Goal: Task Accomplishment & Management: Complete application form

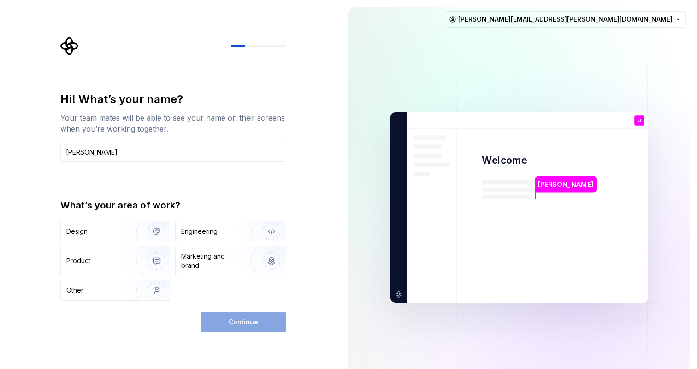
type input "Ula Ksiazkiewicz"
click at [223, 183] on div "Hi! What’s your name? Your team mates will be able to see your name on their sc…" at bounding box center [173, 196] width 226 height 209
click at [136, 234] on img "button" at bounding box center [150, 232] width 59 height 62
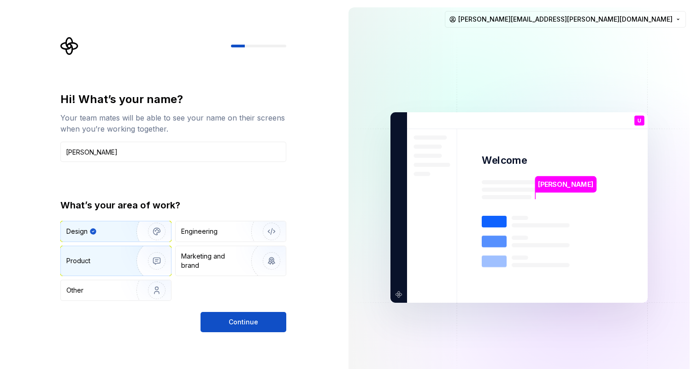
click at [126, 271] on img "button" at bounding box center [150, 261] width 59 height 62
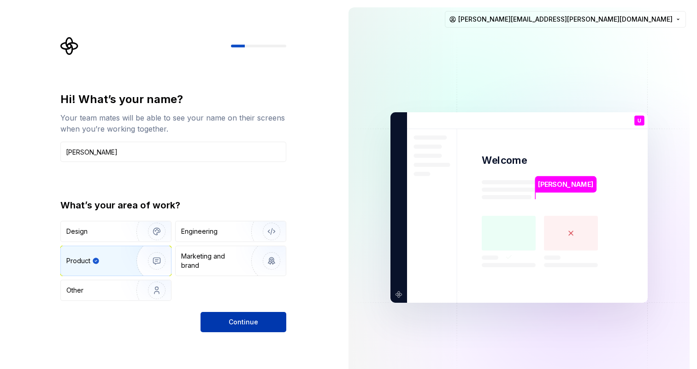
click at [243, 320] on span "Continue" at bounding box center [242, 322] width 29 height 9
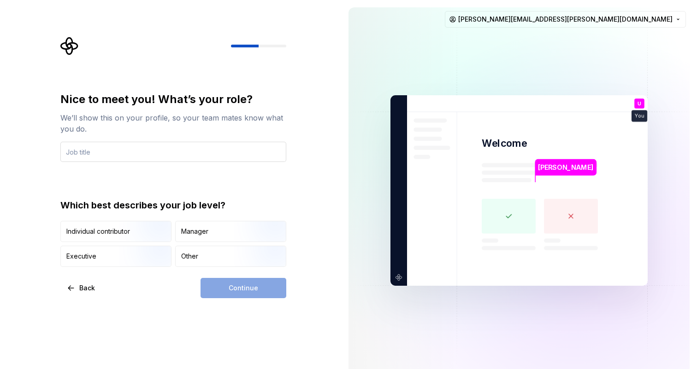
click at [117, 152] on input "text" at bounding box center [173, 152] width 226 height 20
type input "Product Designer"
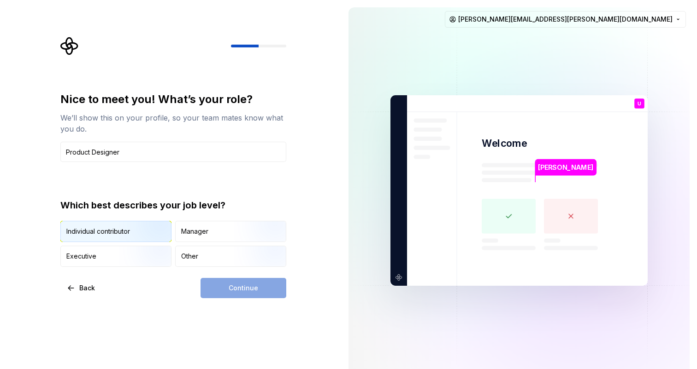
click at [128, 235] on img "button" at bounding box center [148, 243] width 59 height 62
click at [231, 288] on span "Continue" at bounding box center [242, 288] width 29 height 9
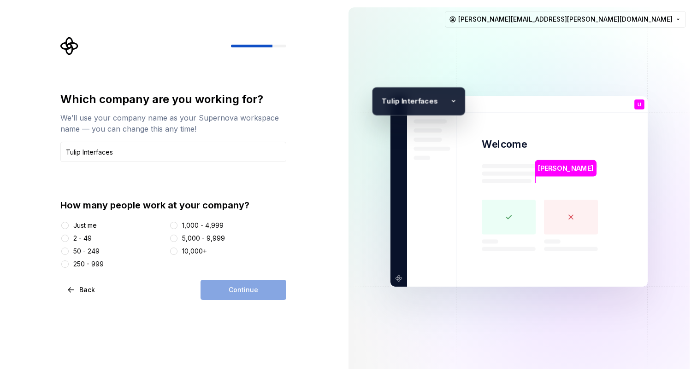
type input "Tulip Interfaces"
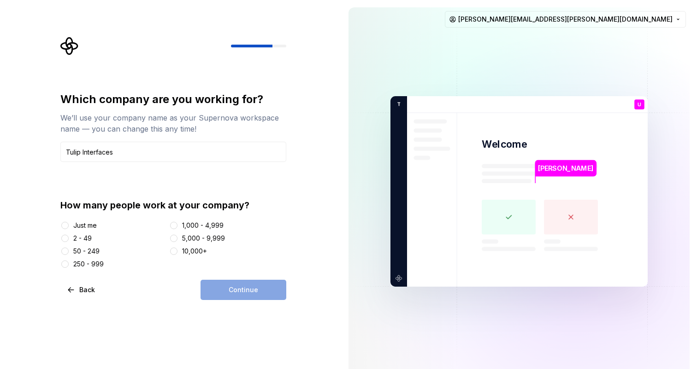
click at [10, 202] on div "Which company are you working for? We’ll use your company name as your Supernov…" at bounding box center [170, 191] width 341 height 383
click at [80, 266] on div "250 - 999" at bounding box center [88, 264] width 30 height 9
click at [69, 266] on button "250 - 999" at bounding box center [64, 264] width 7 height 7
click at [233, 283] on button "Continue" at bounding box center [243, 290] width 86 height 20
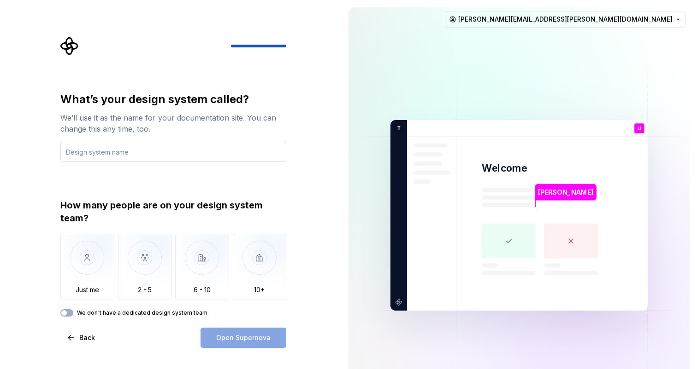
click at [117, 156] on input "text" at bounding box center [173, 152] width 226 height 20
type input "Gradient"
click at [169, 176] on div "What’s your design system called? We’ll use it as the name for your documentati…" at bounding box center [173, 204] width 226 height 225
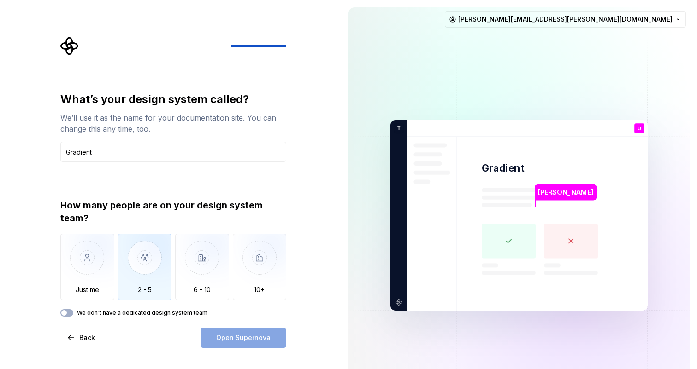
click at [140, 267] on img "button" at bounding box center [145, 265] width 54 height 62
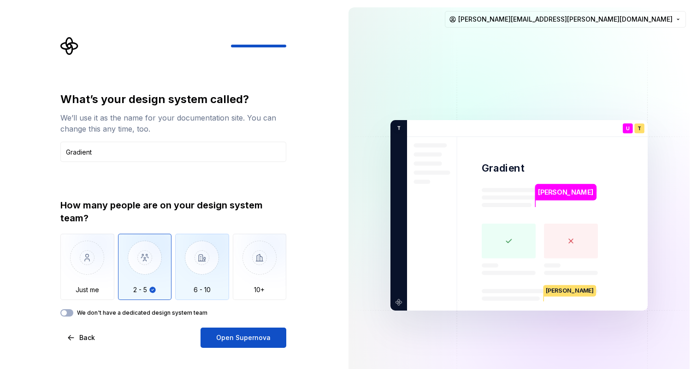
click at [198, 264] on img "button" at bounding box center [202, 265] width 54 height 62
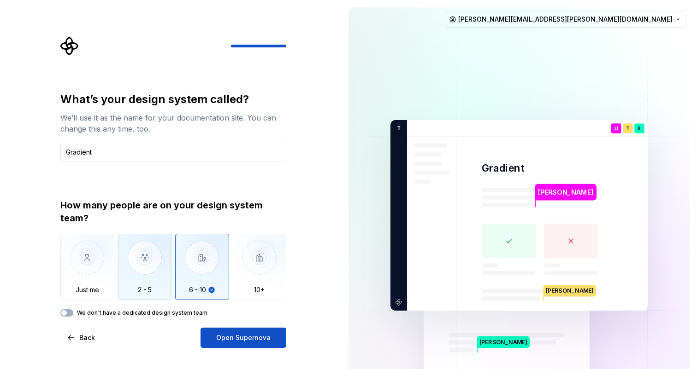
click at [148, 263] on img "button" at bounding box center [145, 265] width 54 height 62
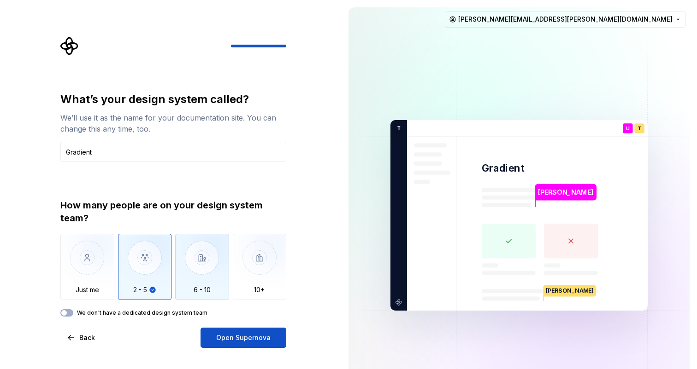
click at [211, 258] on img "button" at bounding box center [202, 265] width 54 height 62
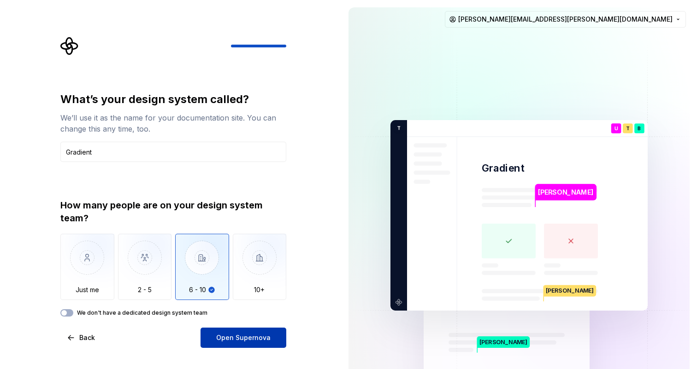
click at [237, 334] on span "Open Supernova" at bounding box center [243, 338] width 54 height 9
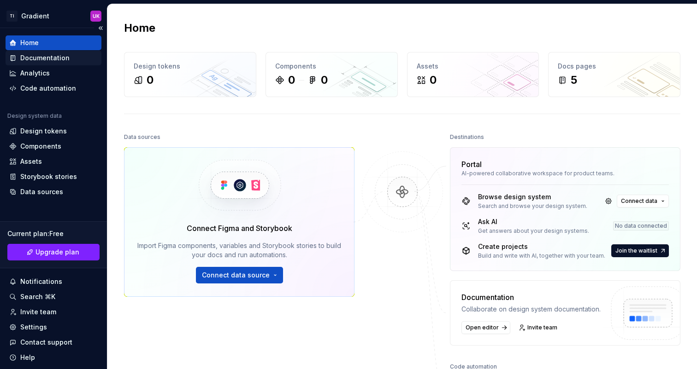
click at [61, 61] on div "Documentation" at bounding box center [44, 57] width 49 height 9
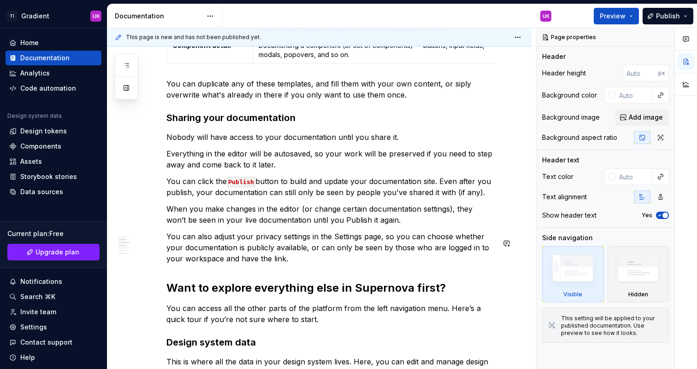
scroll to position [618, 0]
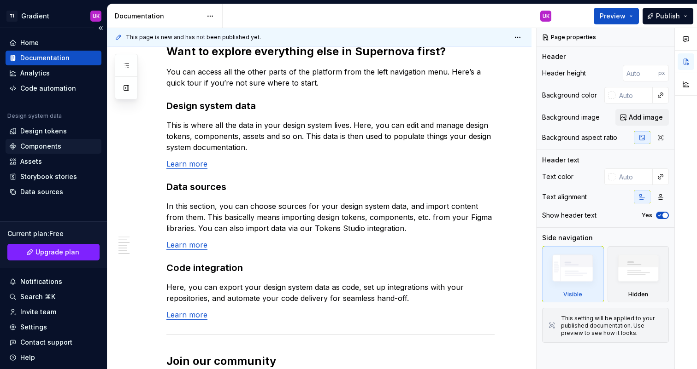
click at [29, 147] on div "Components" at bounding box center [40, 146] width 41 height 9
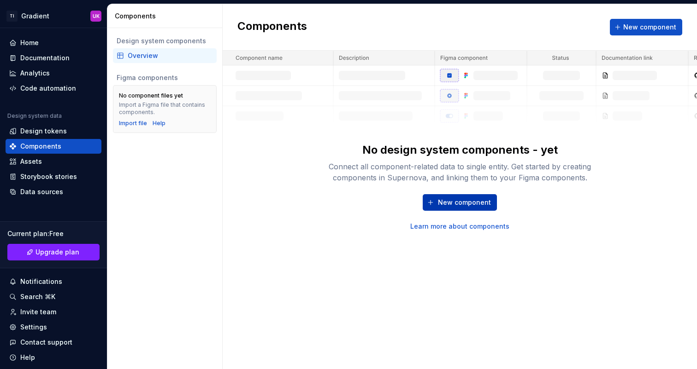
click at [443, 203] on span "New component" at bounding box center [464, 202] width 53 height 9
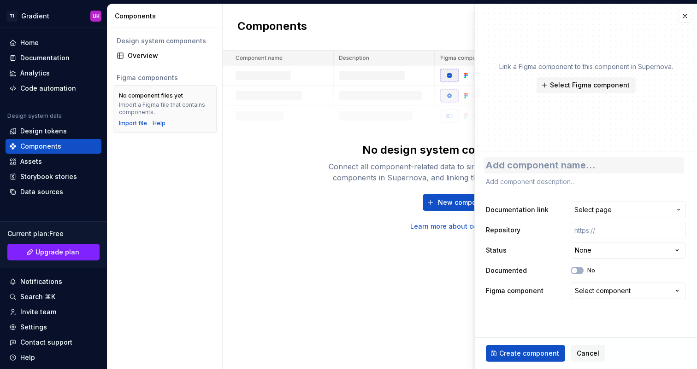
click at [587, 163] on textarea at bounding box center [584, 165] width 200 height 17
click at [574, 87] on span "Select Figma component" at bounding box center [590, 85] width 80 height 9
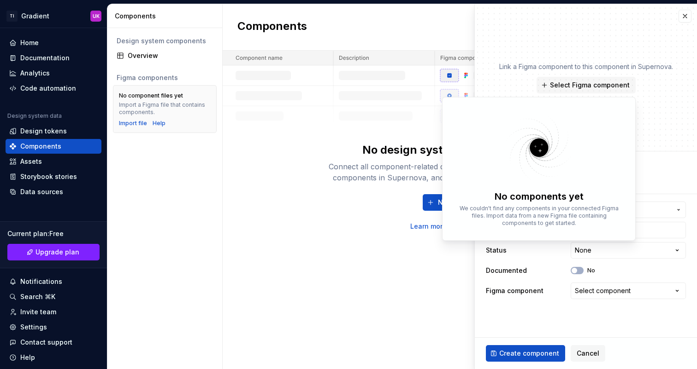
click at [499, 76] on div "Link a Figma component to this component in Supernova. Select Figma component" at bounding box center [586, 77] width 174 height 31
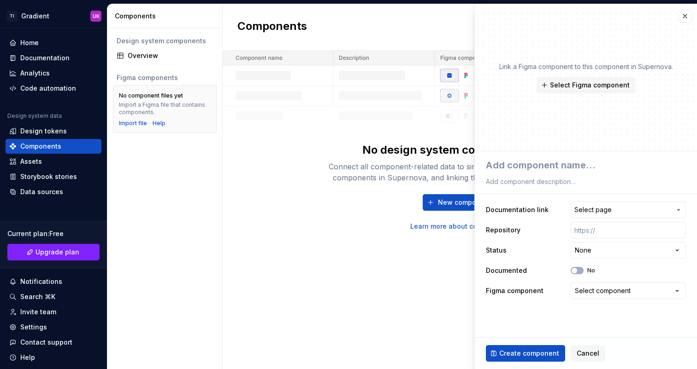
click at [262, 227] on div "No design system components - yet Connect all component-related data to single …" at bounding box center [460, 141] width 474 height 181
click at [681, 15] on button "button" at bounding box center [684, 16] width 13 height 13
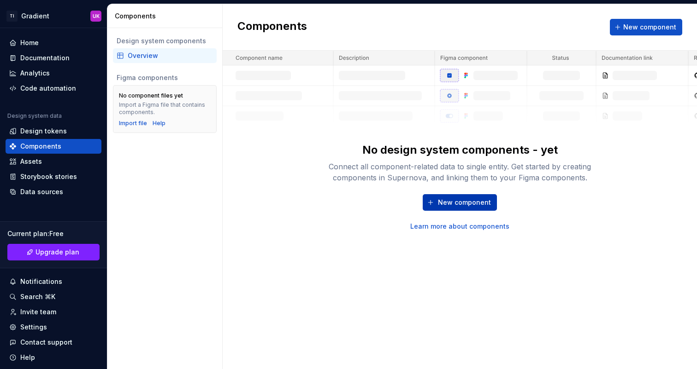
click at [447, 209] on button "New component" at bounding box center [459, 202] width 74 height 17
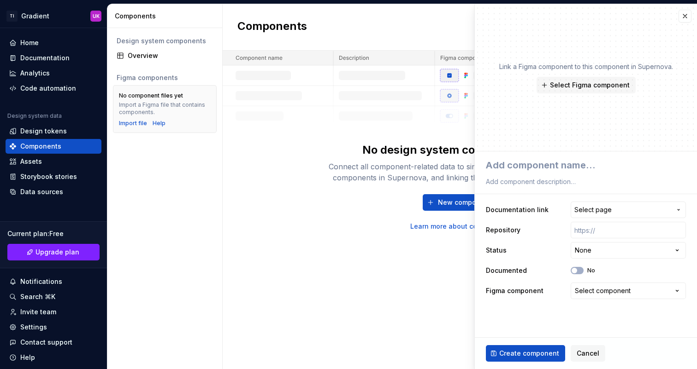
click at [557, 156] on div "**********" at bounding box center [585, 229] width 222 height 155
click at [555, 162] on textarea at bounding box center [584, 165] width 200 height 17
click at [575, 90] on button "Select Figma component" at bounding box center [585, 85] width 99 height 17
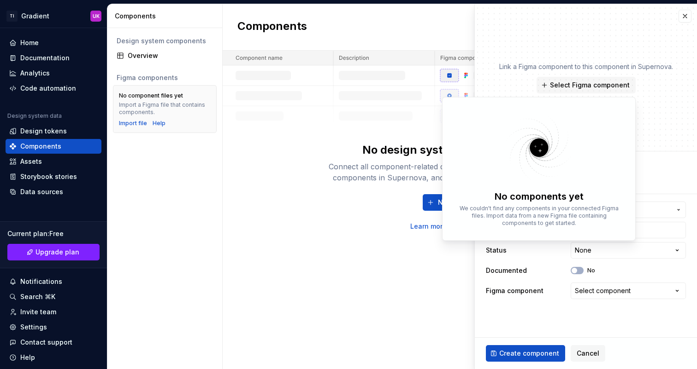
type textarea "*"
click at [391, 221] on div "New component Learn more about components" at bounding box center [459, 212] width 295 height 37
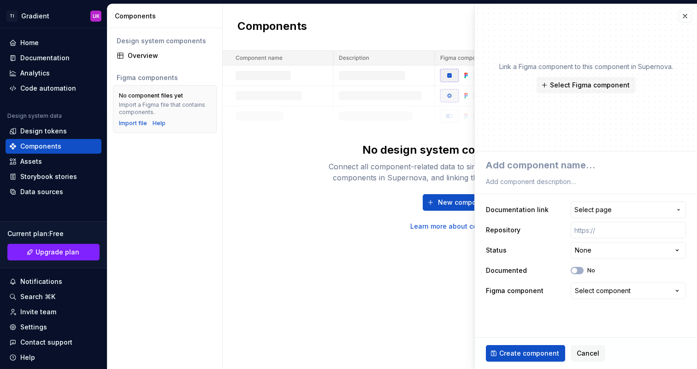
click at [391, 221] on div "New component Learn more about components" at bounding box center [459, 212] width 295 height 37
click at [689, 18] on button "button" at bounding box center [684, 16] width 13 height 13
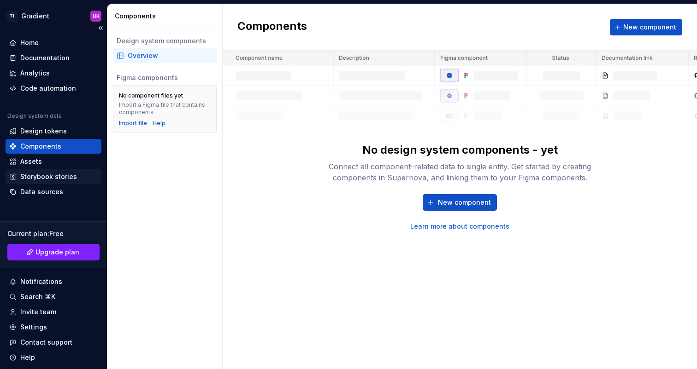
click at [52, 177] on div "Storybook stories" at bounding box center [48, 176] width 57 height 9
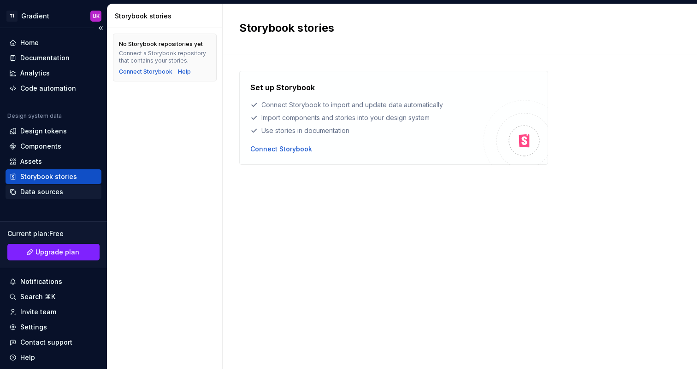
click at [40, 187] on div "Data sources" at bounding box center [41, 191] width 43 height 9
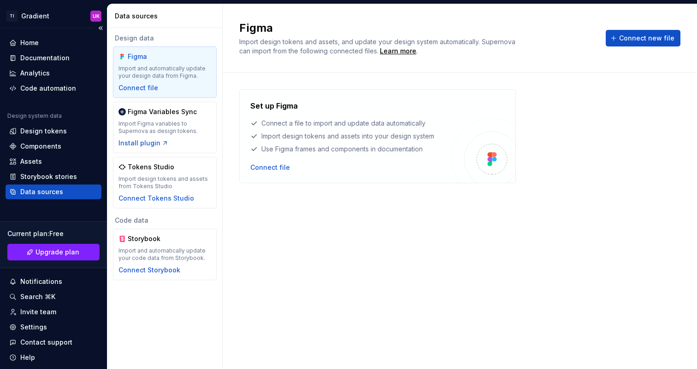
click at [41, 190] on div "Data sources" at bounding box center [41, 191] width 43 height 9
click at [419, 222] on div "Set up Figma Connect a file to import and update data automatically Import desi…" at bounding box center [459, 211] width 441 height 245
